Goal: Transaction & Acquisition: Purchase product/service

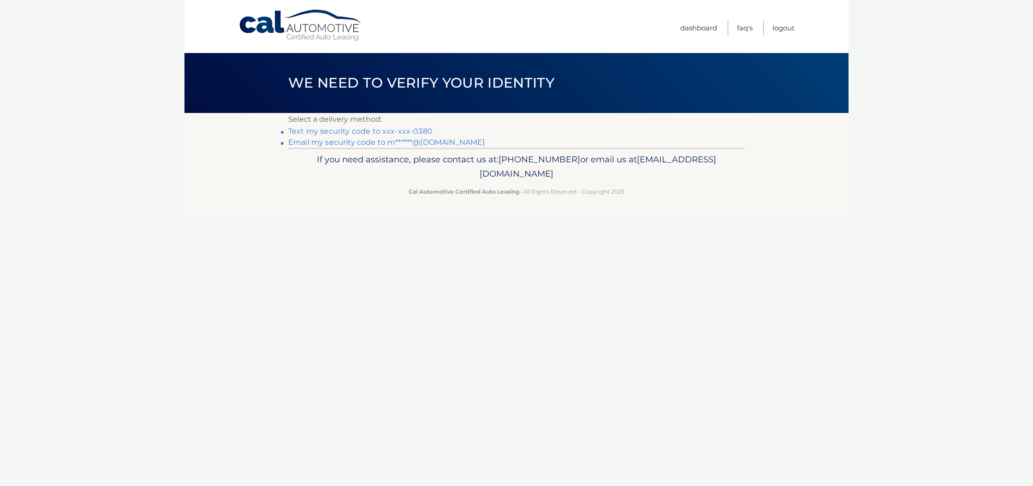
click at [281, 128] on section "Select a delivery method: Text my security code to xxx-xxx-0380 Email my securi…" at bounding box center [516, 130] width 664 height 35
click at [302, 128] on link "Text my security code to xxx-xxx-0380" at bounding box center [360, 131] width 144 height 9
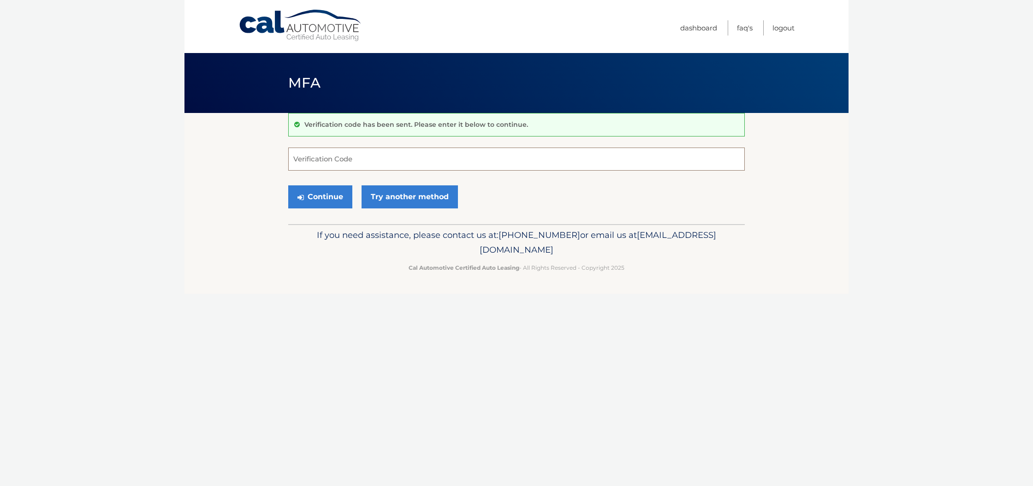
click at [359, 161] on input "Verification Code" at bounding box center [516, 159] width 457 height 23
type input "092656"
click at [315, 195] on button "Continue" at bounding box center [320, 196] width 64 height 23
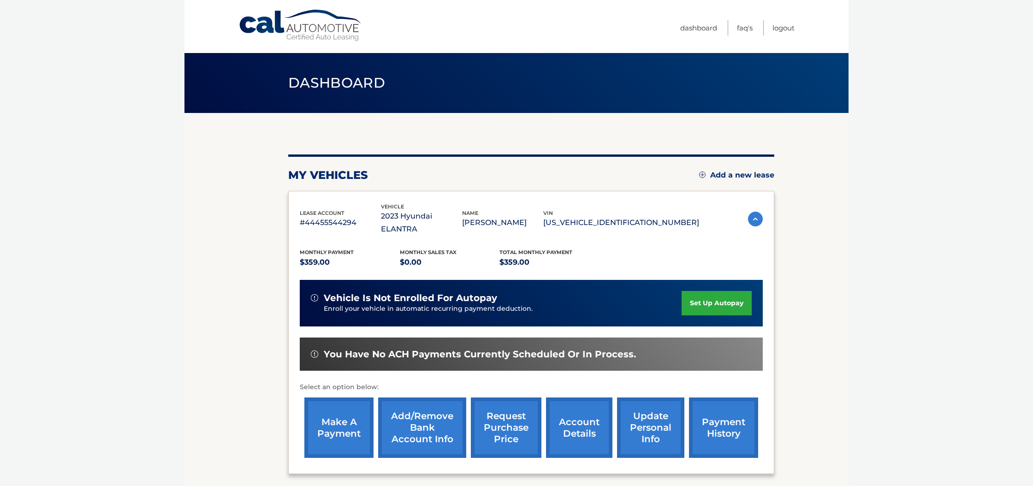
click at [326, 399] on link "make a payment" at bounding box center [338, 428] width 69 height 60
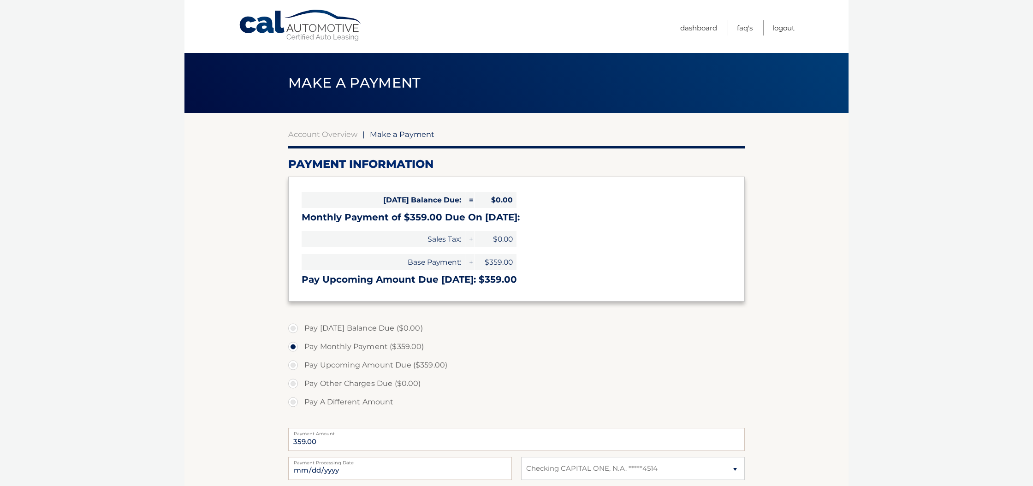
select select "NDhmZDAwNzMtNTI4ZC00ODA5LTljY2UtMzIzOTk4ZjYzZWNj"
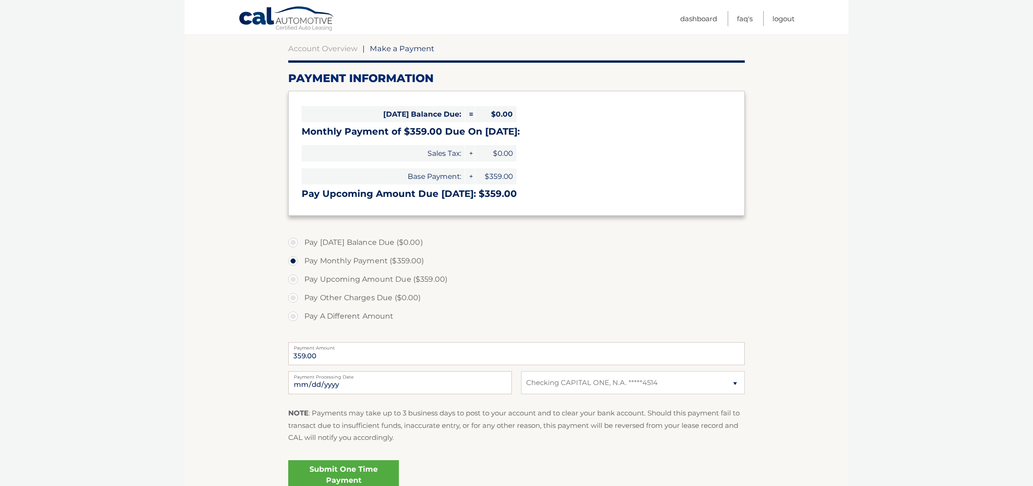
scroll to position [88, 0]
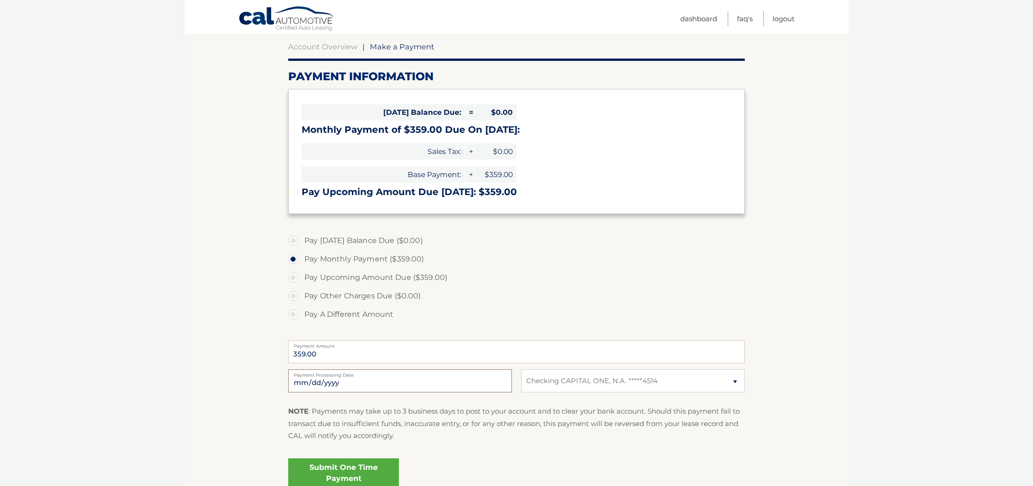
click at [386, 381] on input "2025-10-09" at bounding box center [400, 380] width 224 height 23
click at [338, 377] on label "Payment Processing Date" at bounding box center [400, 372] width 224 height 7
click at [338, 377] on input "2025-10-22" at bounding box center [400, 380] width 224 height 23
click at [338, 379] on input "2025-10-22" at bounding box center [400, 380] width 224 height 23
type input "2025-10-20"
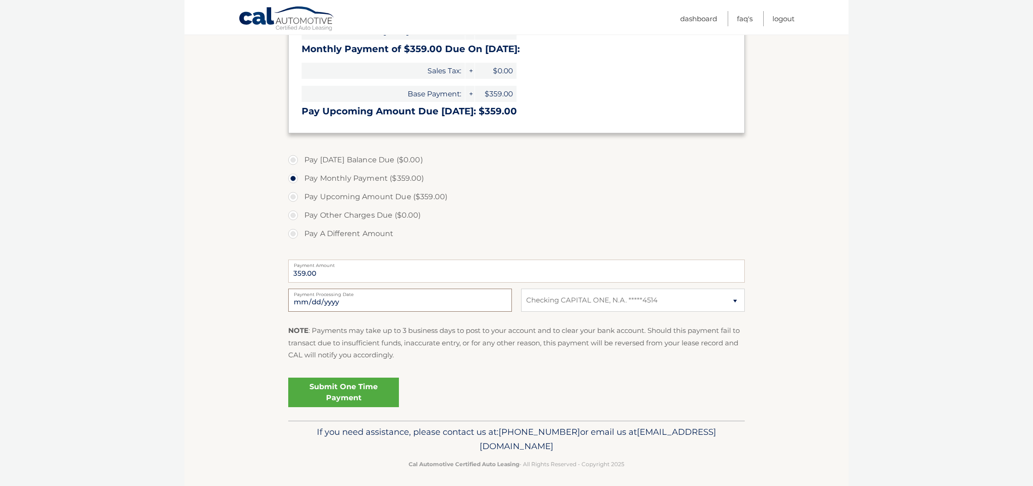
scroll to position [173, 0]
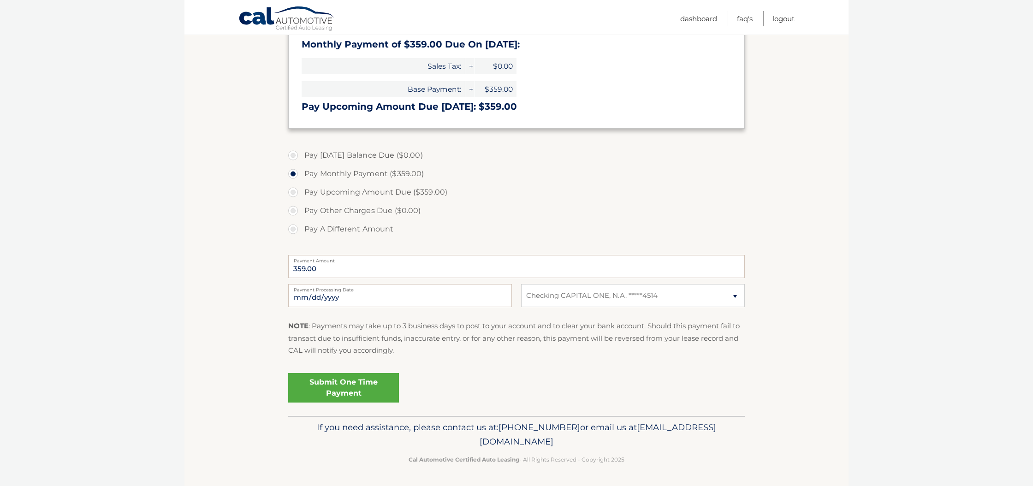
click at [346, 387] on link "Submit One Time Payment" at bounding box center [343, 388] width 111 height 30
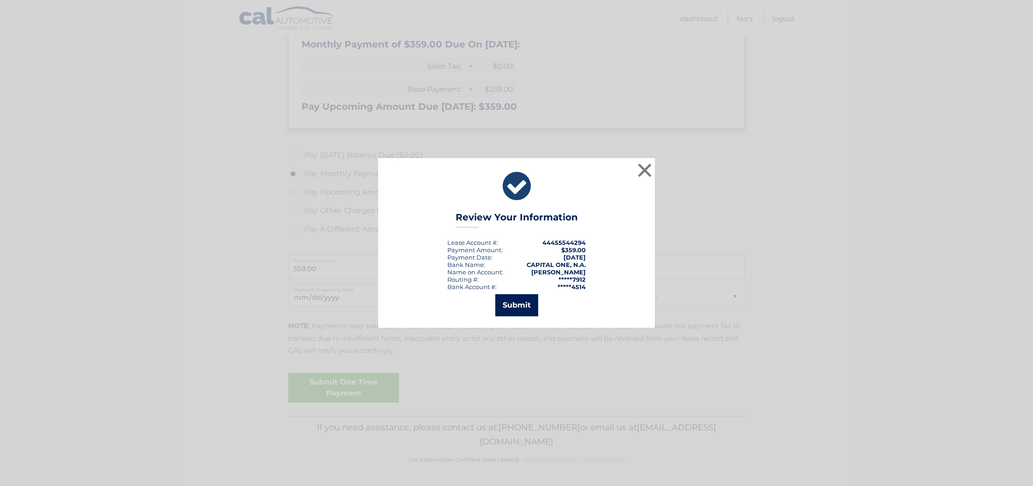
click at [515, 306] on button "Submit" at bounding box center [516, 305] width 43 height 22
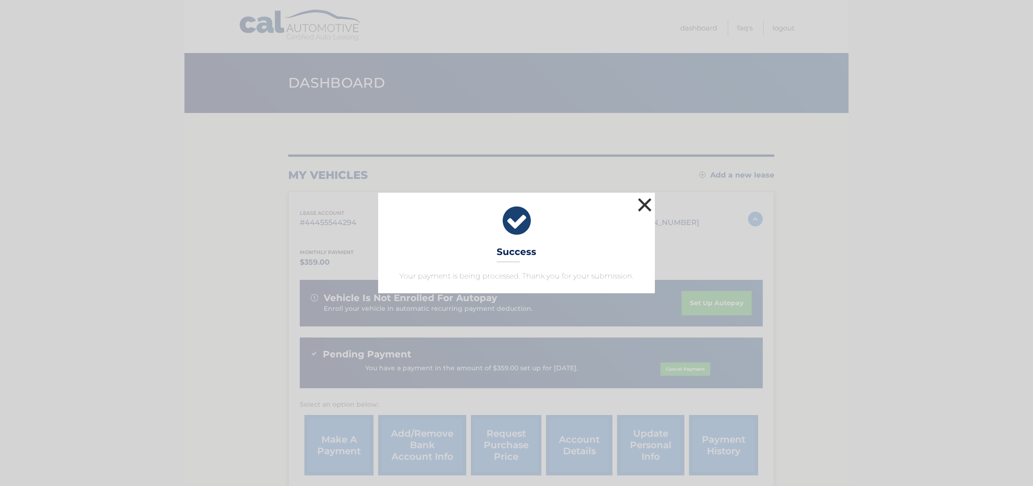
click at [642, 199] on button "×" at bounding box center [645, 205] width 18 height 18
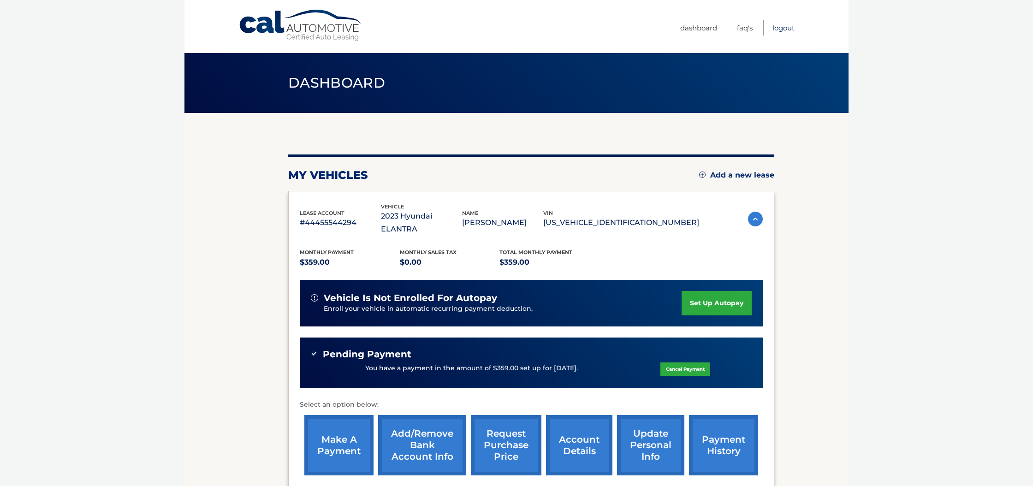
click at [779, 25] on link "Logout" at bounding box center [784, 27] width 22 height 15
